Goal: Transaction & Acquisition: Subscribe to service/newsletter

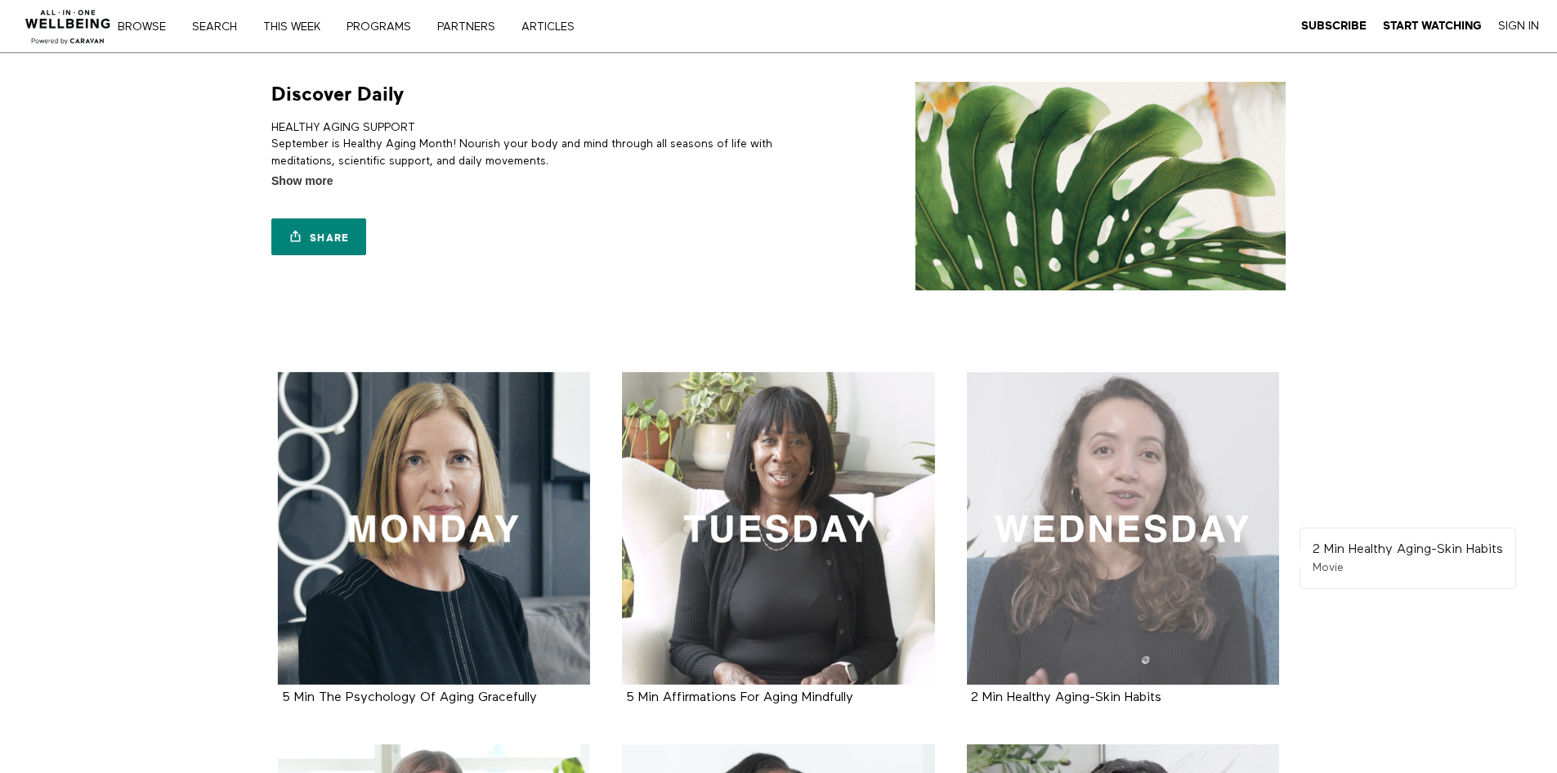
click at [1122, 562] on div at bounding box center [1123, 528] width 313 height 313
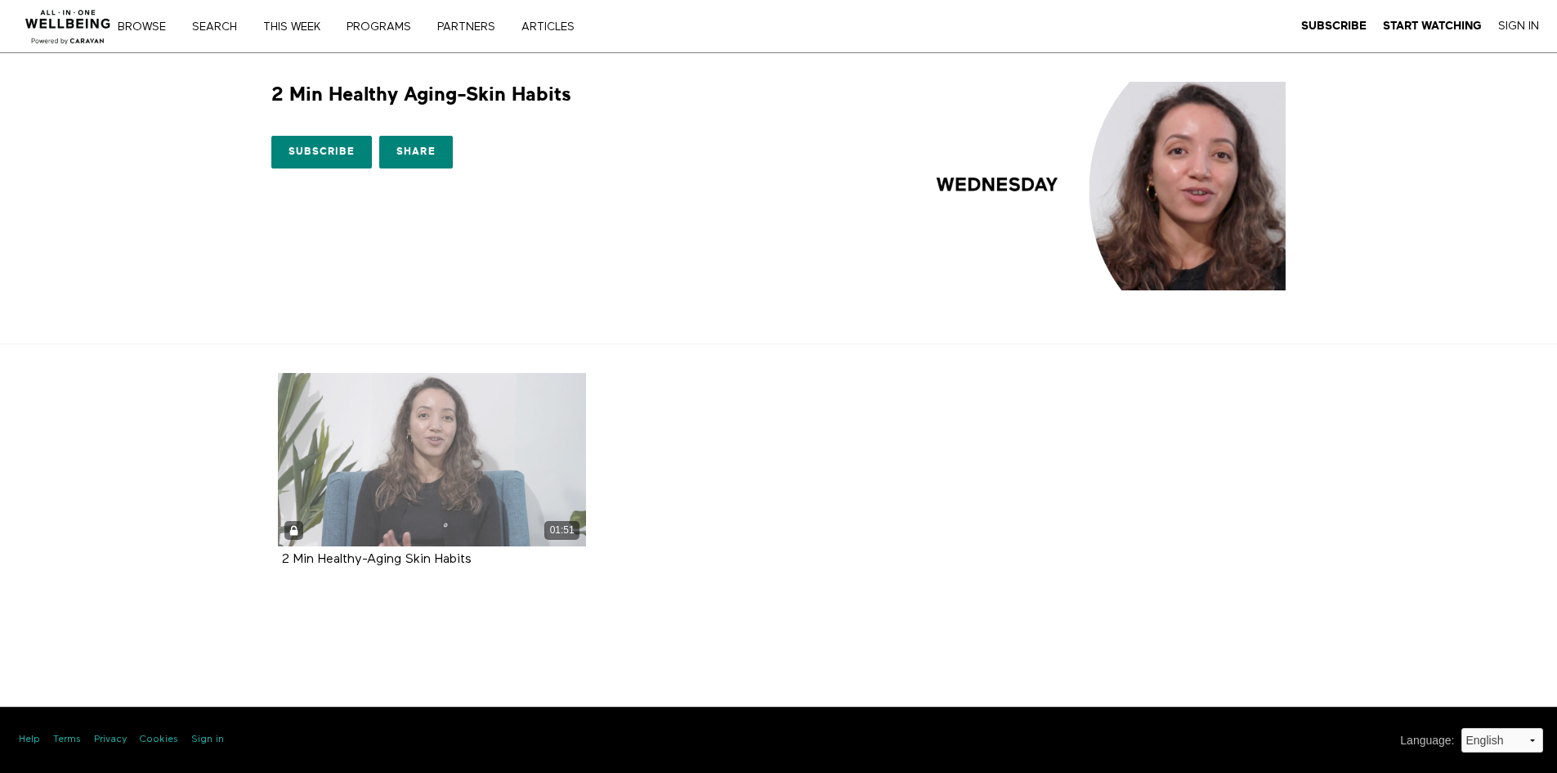
click at [466, 463] on div "01:51" at bounding box center [432, 459] width 309 height 173
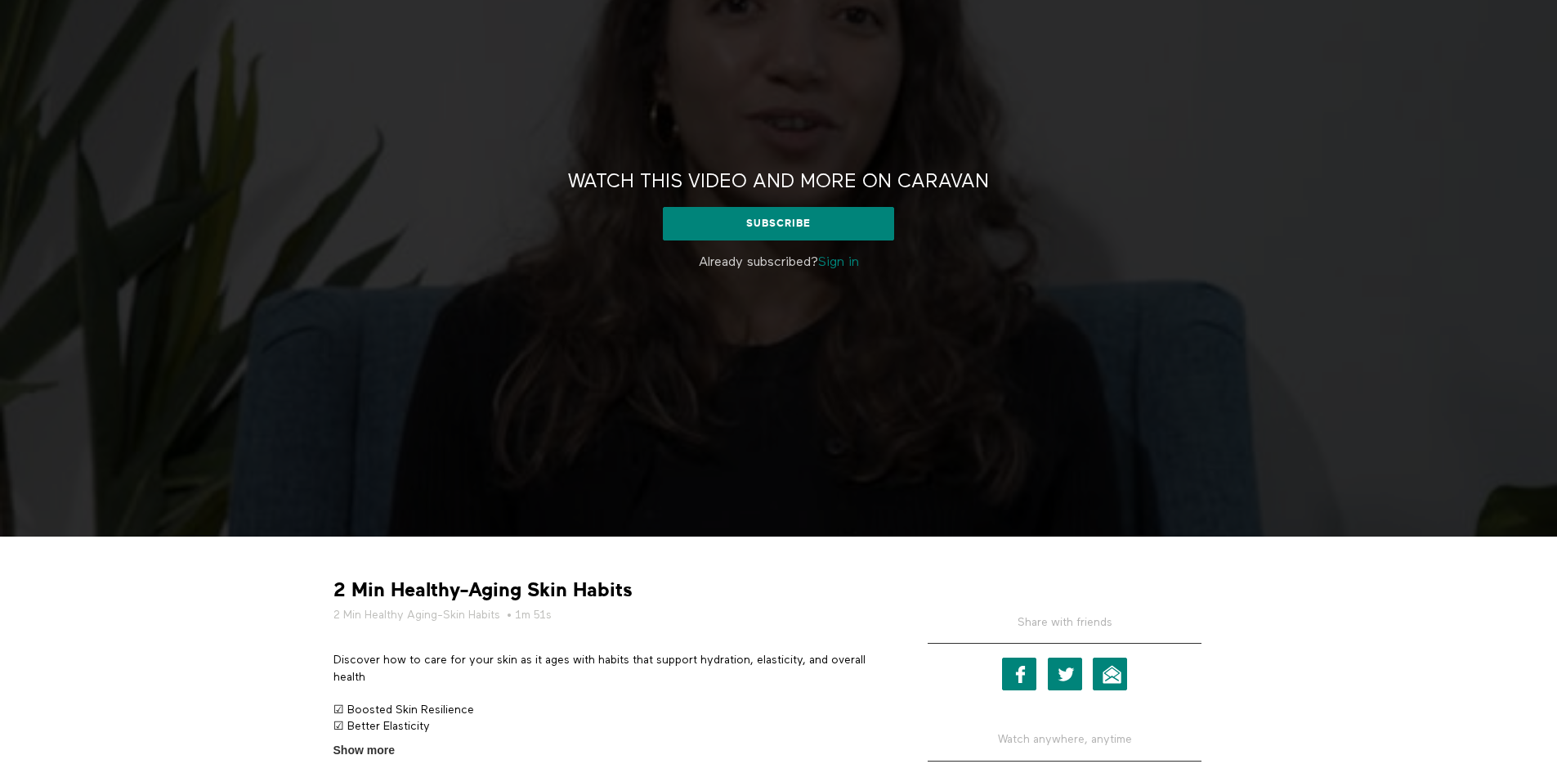
scroll to position [295, 0]
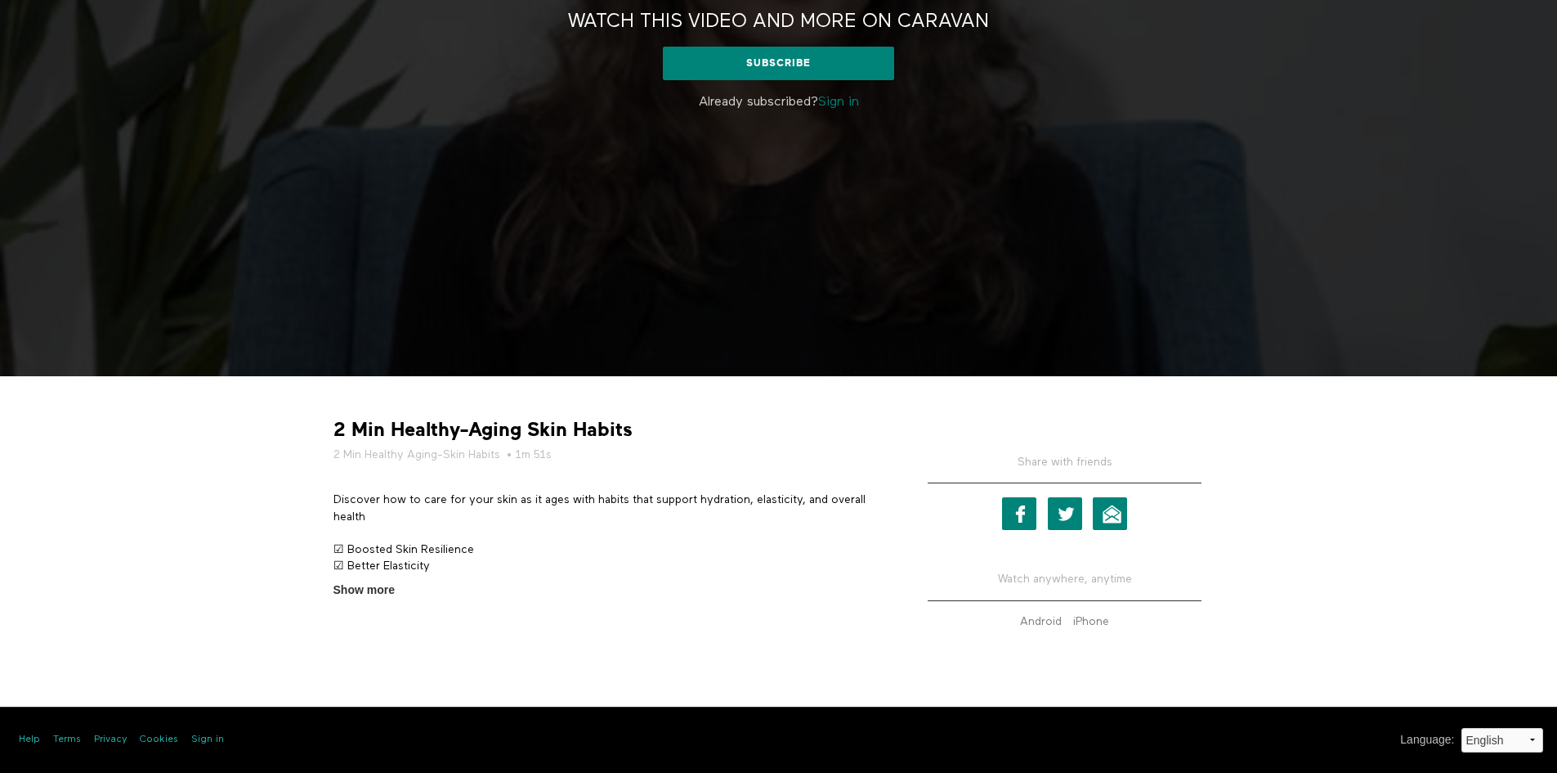
click at [840, 254] on div "Watch this video and more on CARAVAN Watch this video and more on CARAVAN Subsc…" at bounding box center [778, 67] width 1557 height 618
click at [843, 108] on link "Sign in" at bounding box center [838, 102] width 41 height 13
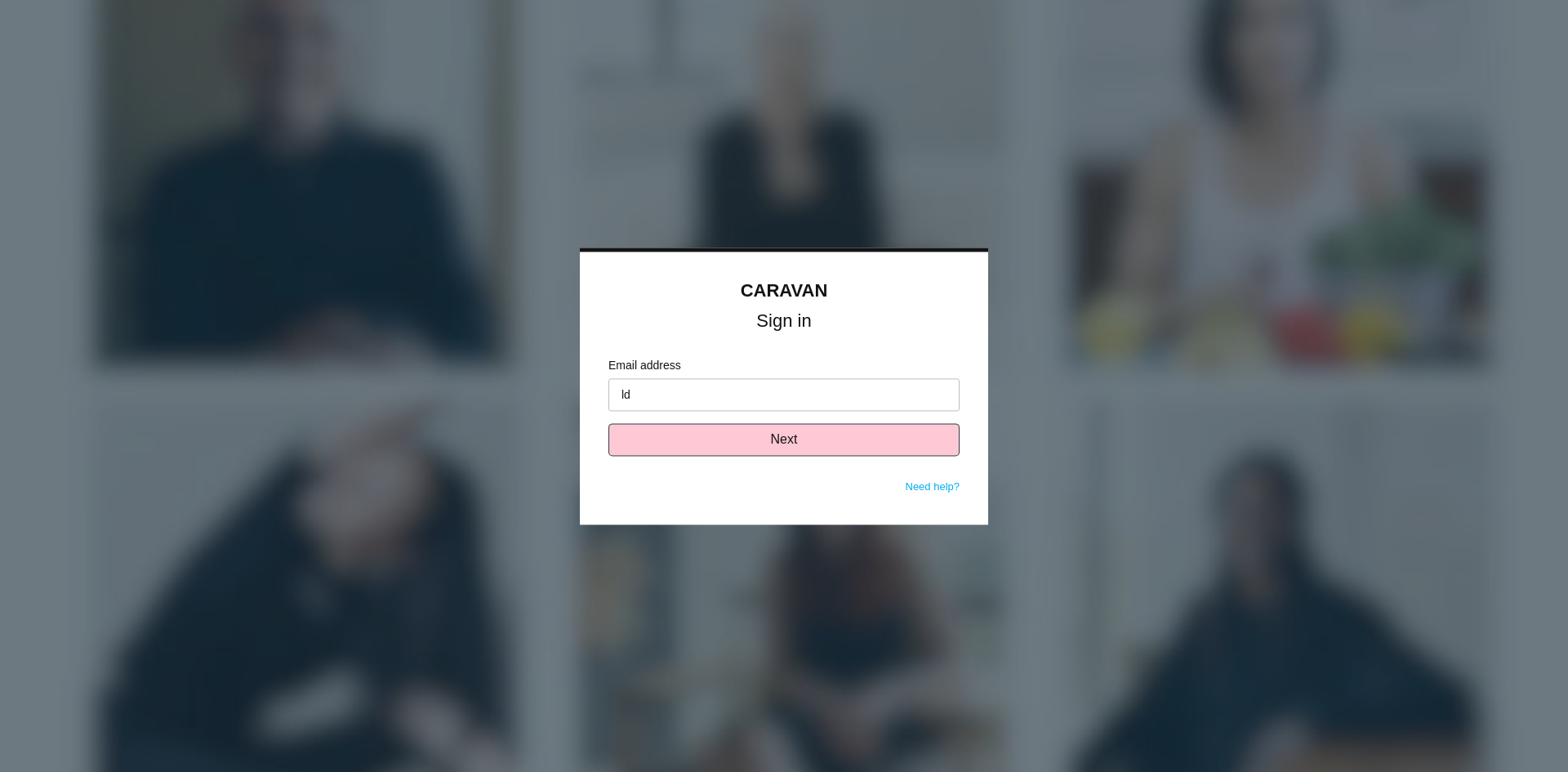
type input "l"
type input "[EMAIL_ADDRESS][DOMAIN_NAME]"
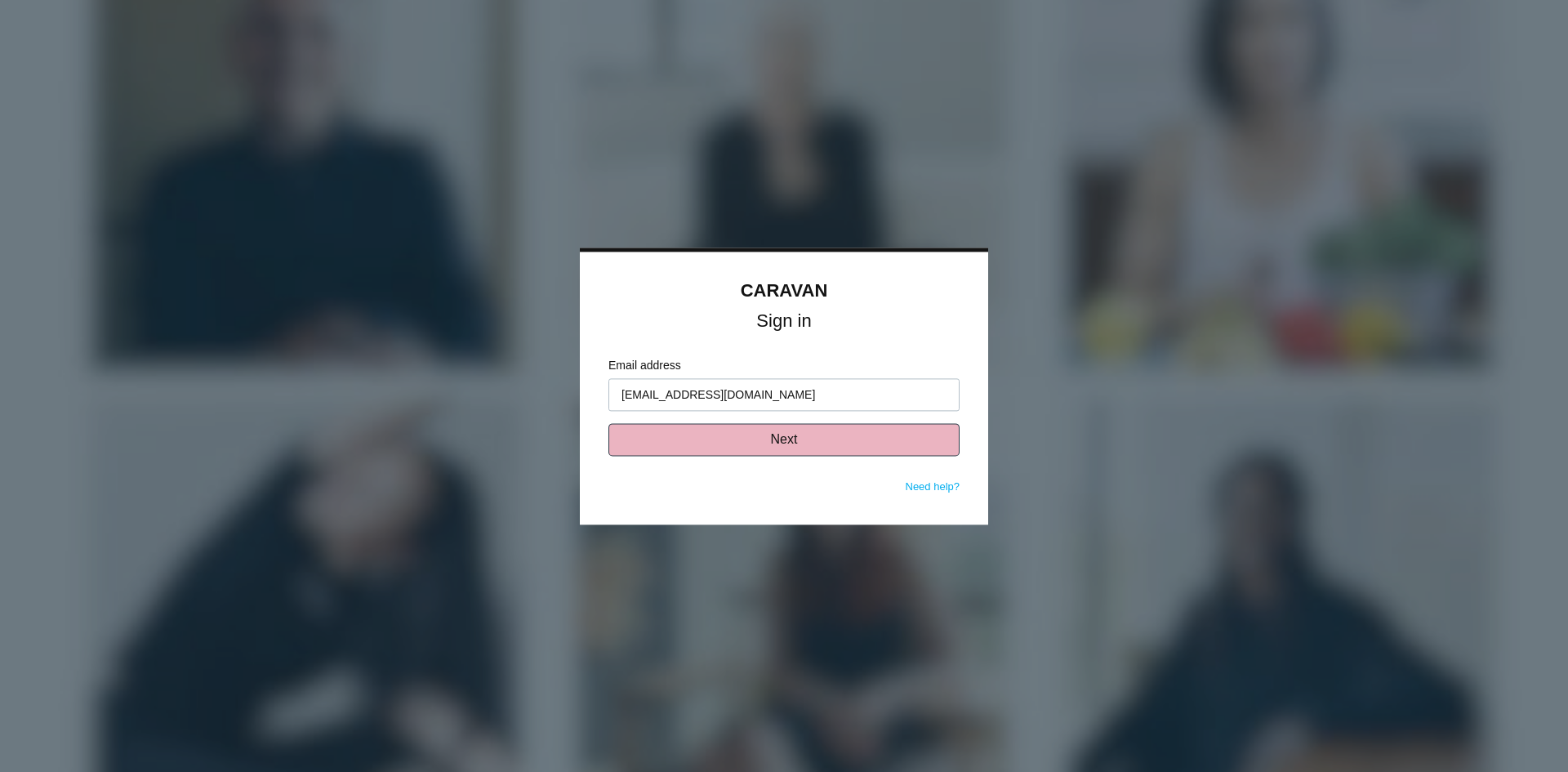
click at [778, 451] on button "Next" at bounding box center [784, 438] width 352 height 33
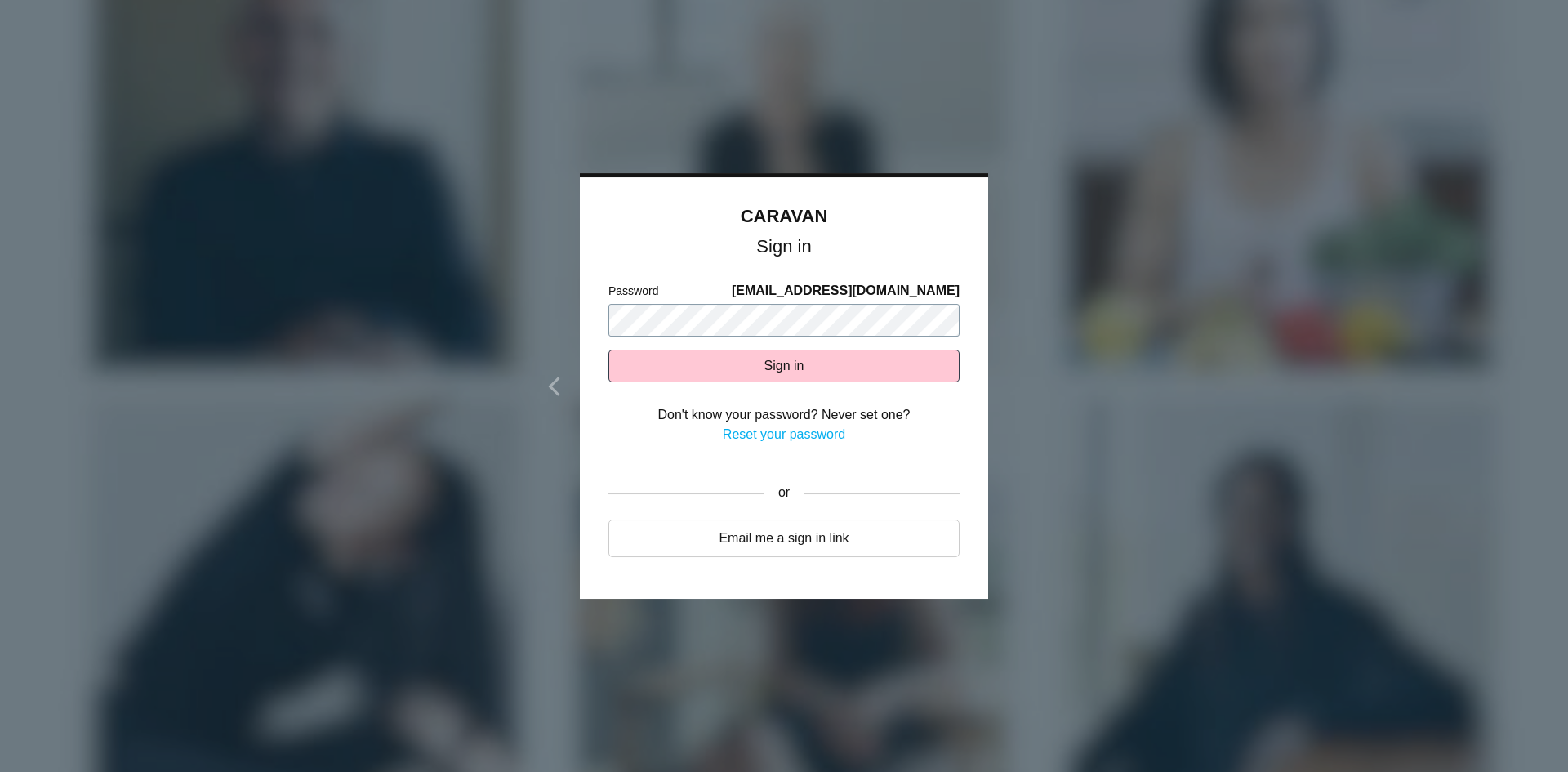
click at [608, 350] on button "Sign in" at bounding box center [784, 366] width 352 height 33
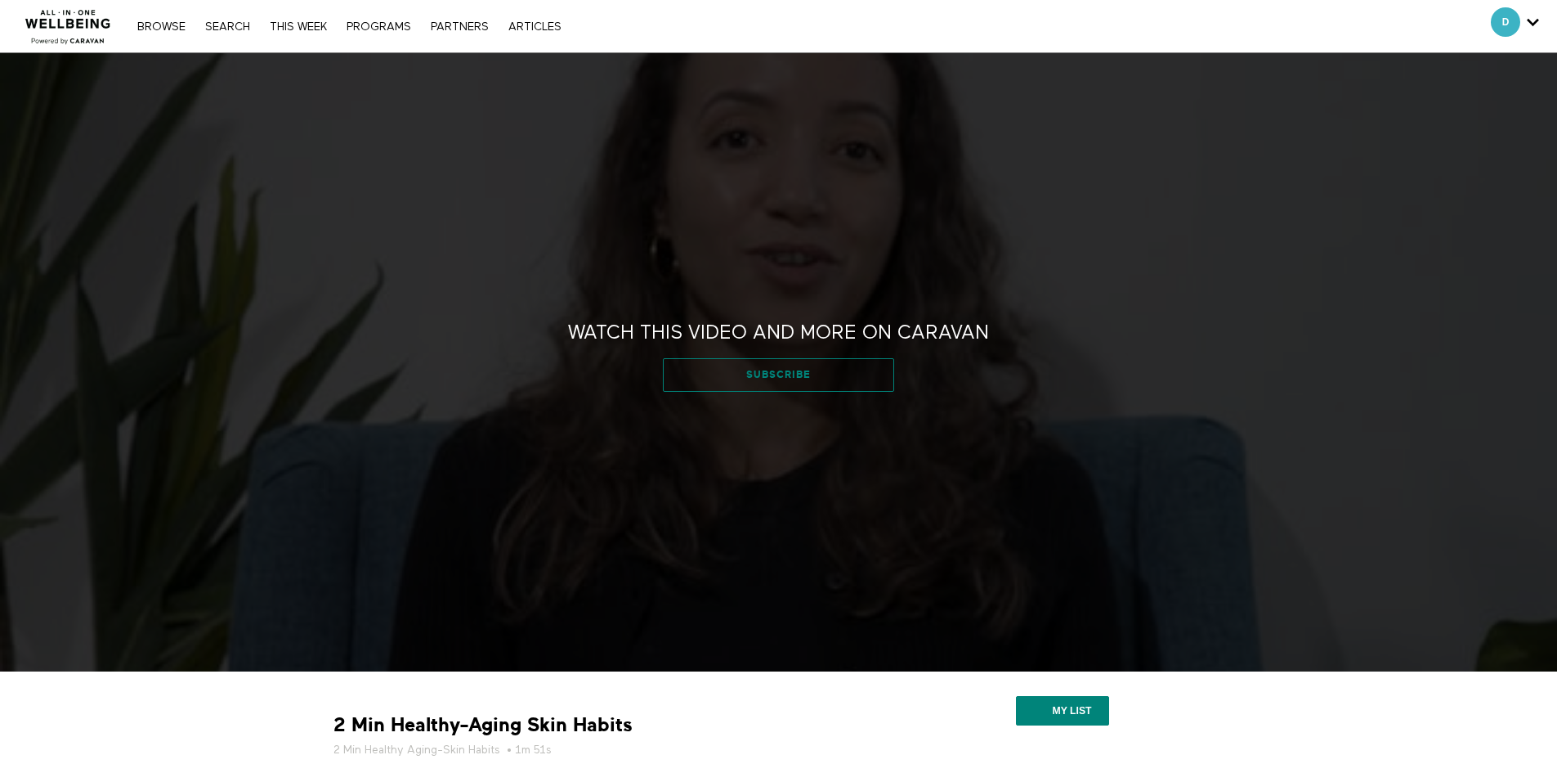
click at [777, 378] on link "Subscribe" at bounding box center [778, 374] width 231 height 33
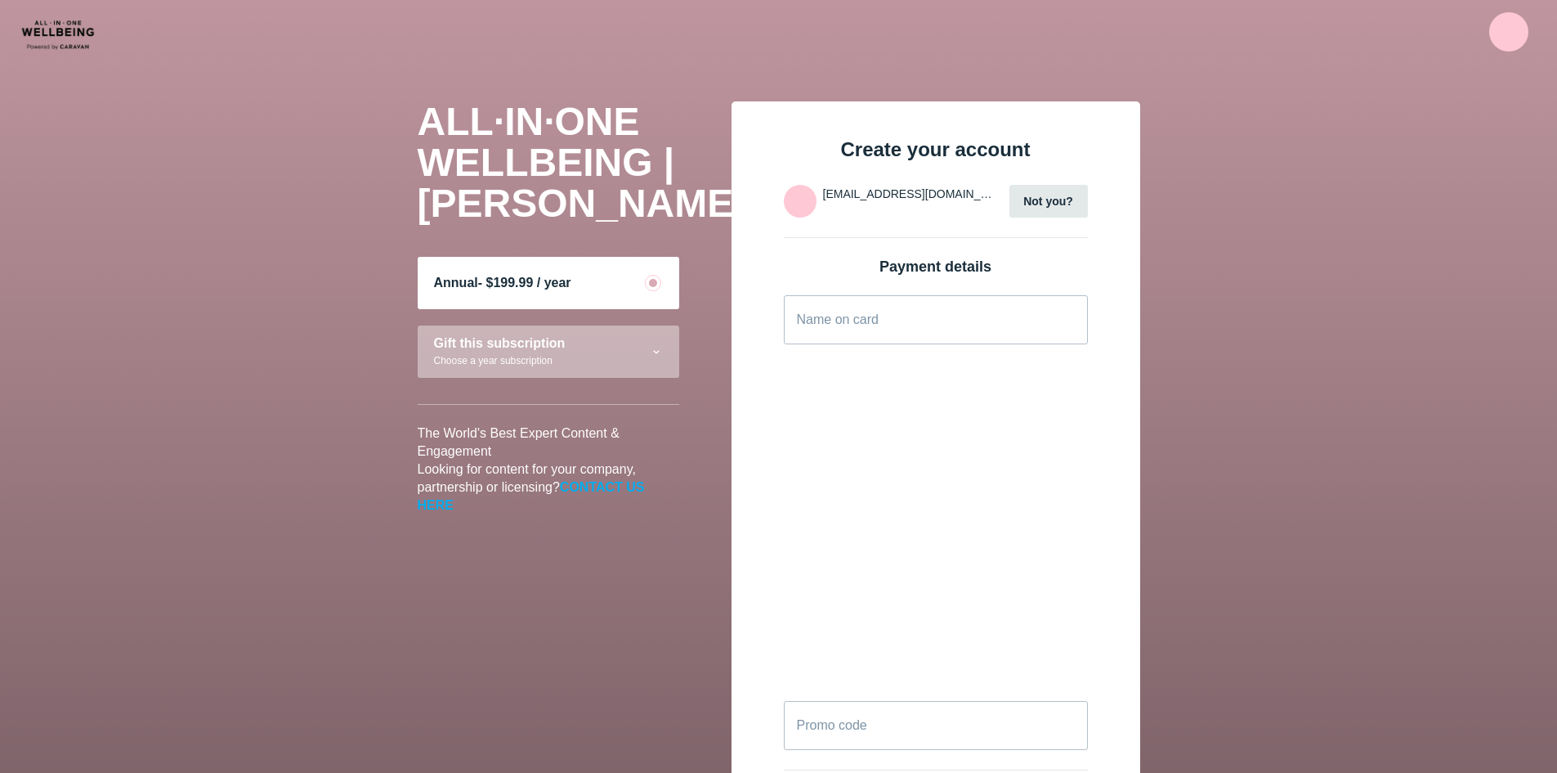
click at [125, 118] on main "ALL·IN·ONE WELLBEING | CARAVAN Annual - $199.99 / year Gift this subscription C…" at bounding box center [778, 632] width 1557 height 1126
